Goal: Entertainment & Leisure: Consume media (video, audio)

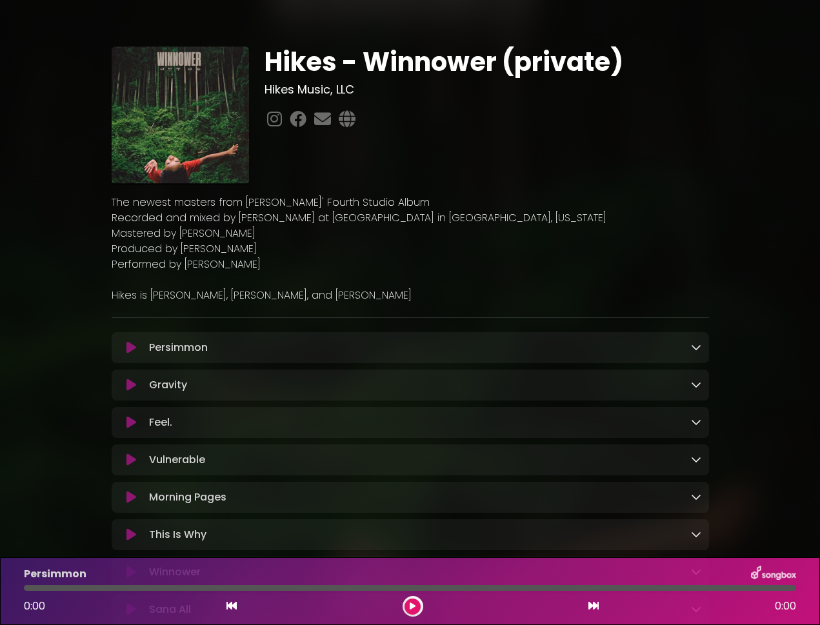
click at [131, 346] on icon at bounding box center [132, 347] width 10 height 13
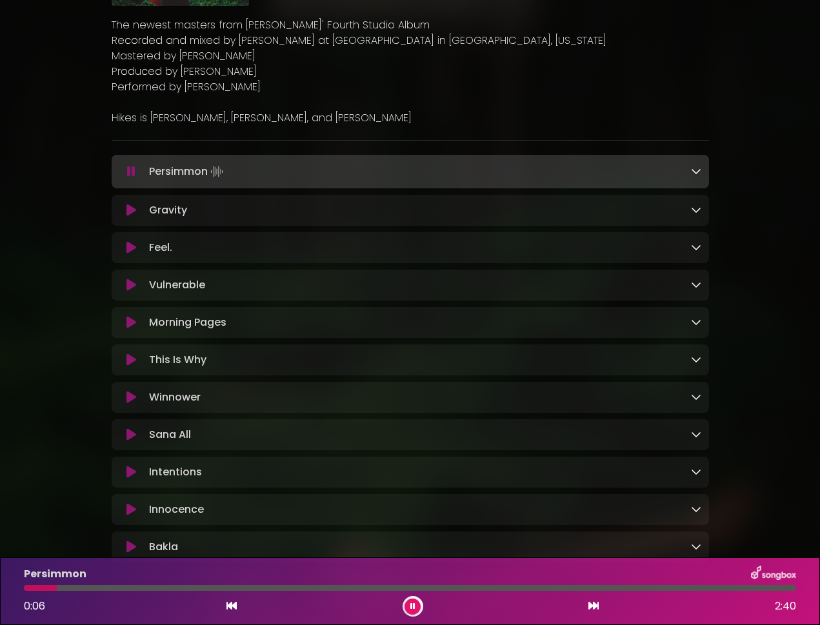
scroll to position [177, 0]
drag, startPoint x: 417, startPoint y: 604, endPoint x: 395, endPoint y: 614, distance: 24.0
click at [400, 608] on div "0:11 2:40" at bounding box center [410, 606] width 788 height 21
click at [410, 606] on icon at bounding box center [412, 607] width 5 height 8
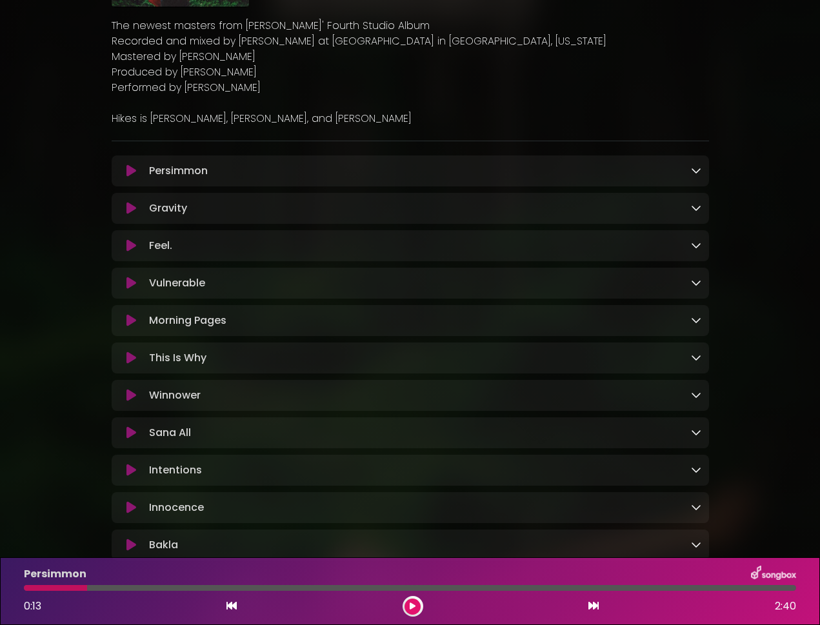
click at [410, 606] on icon at bounding box center [413, 607] width 6 height 8
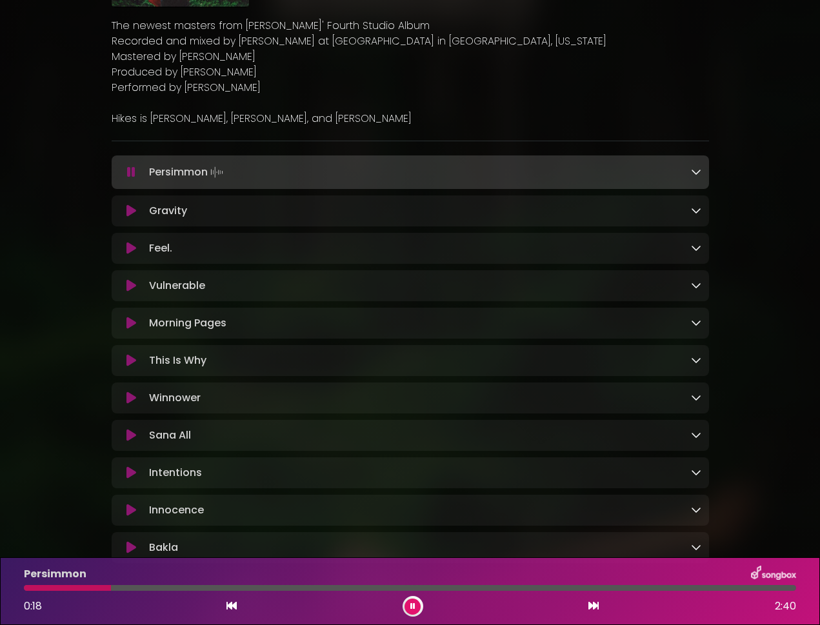
click at [132, 404] on icon at bounding box center [132, 398] width 10 height 13
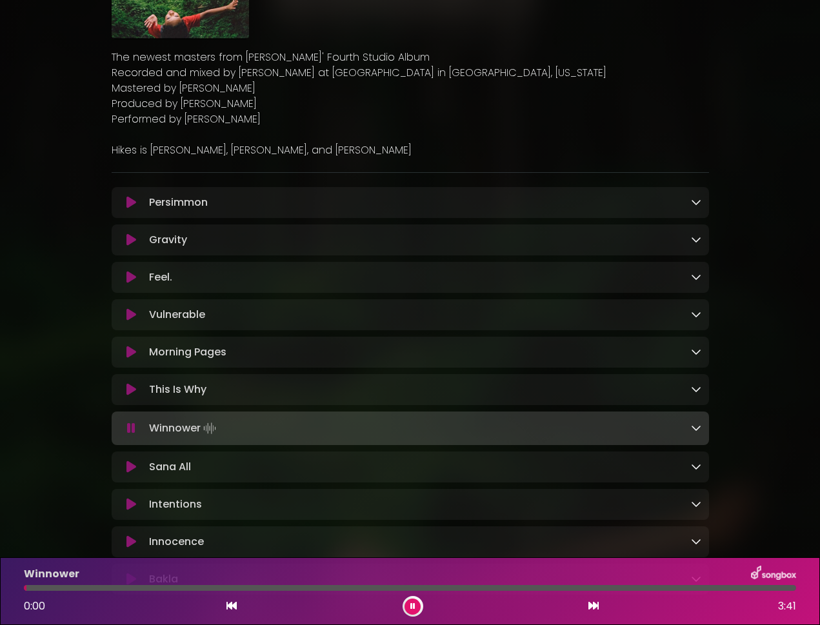
scroll to position [268, 0]
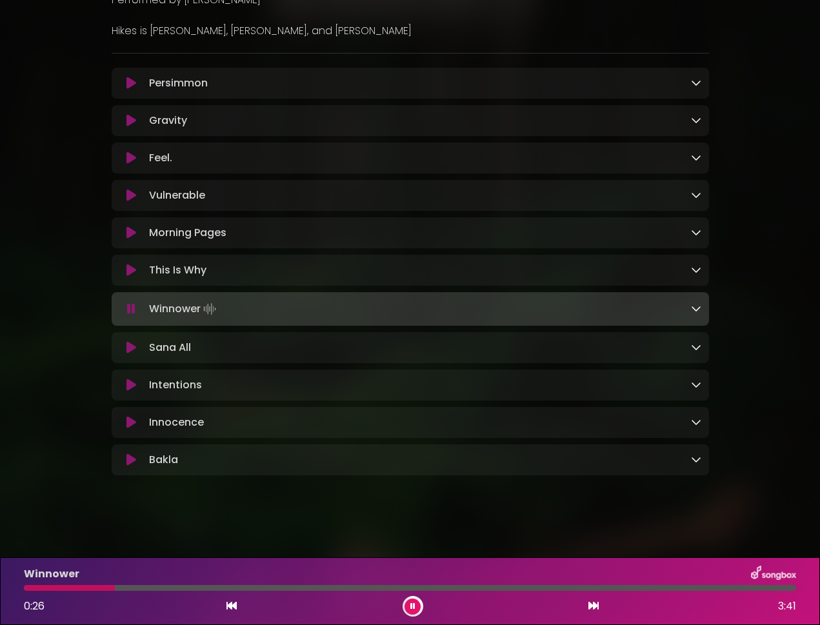
click at [130, 154] on icon at bounding box center [132, 158] width 10 height 13
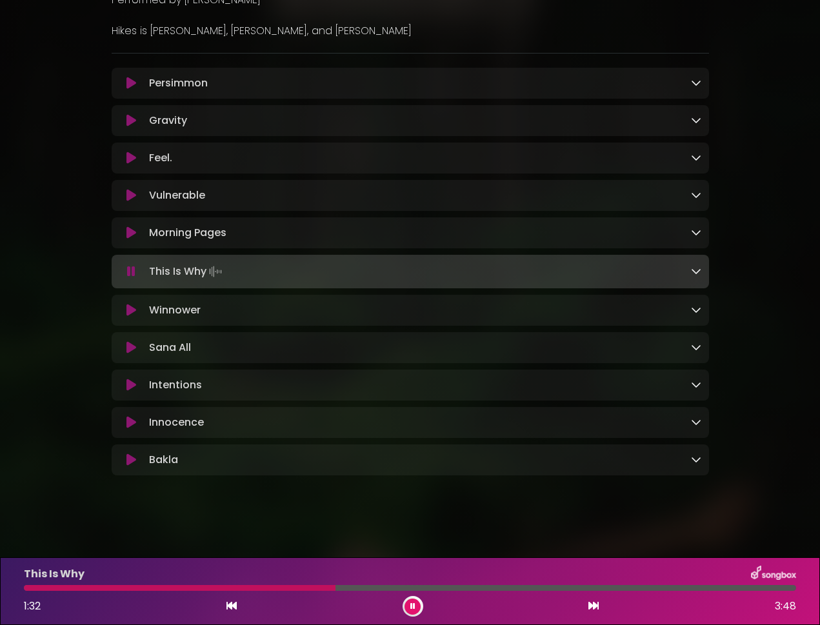
click at [411, 608] on icon at bounding box center [413, 607] width 6 height 8
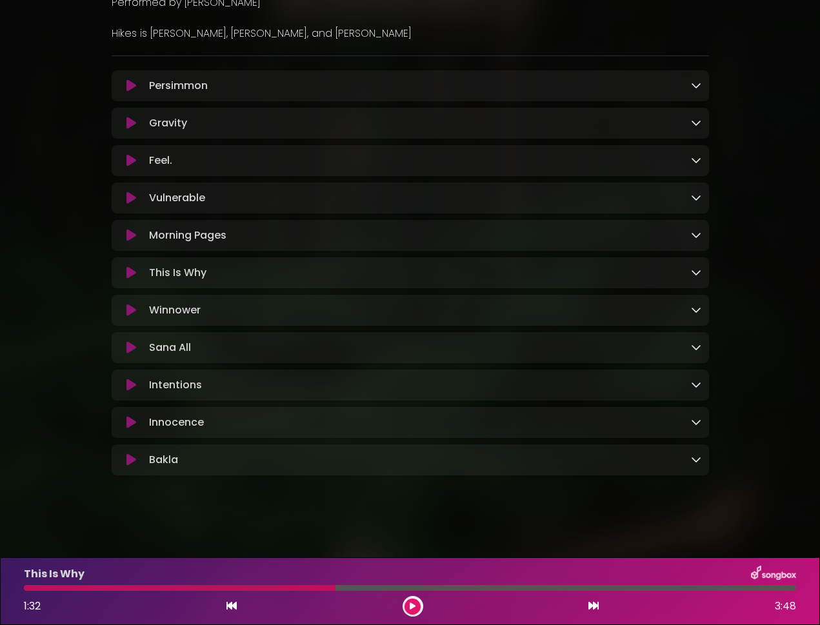
click at [135, 158] on icon at bounding box center [132, 160] width 10 height 13
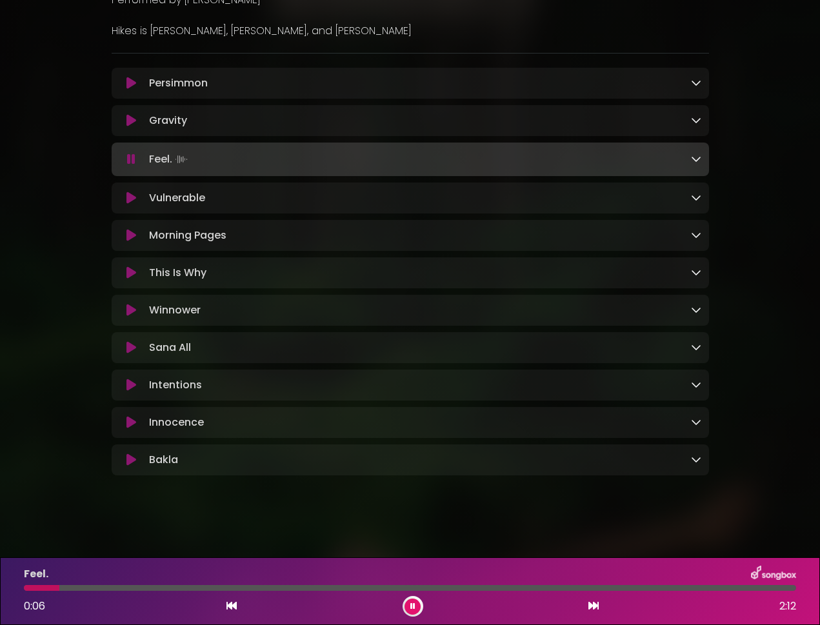
click at [416, 607] on button at bounding box center [413, 607] width 16 height 16
